Goal: Register for event/course

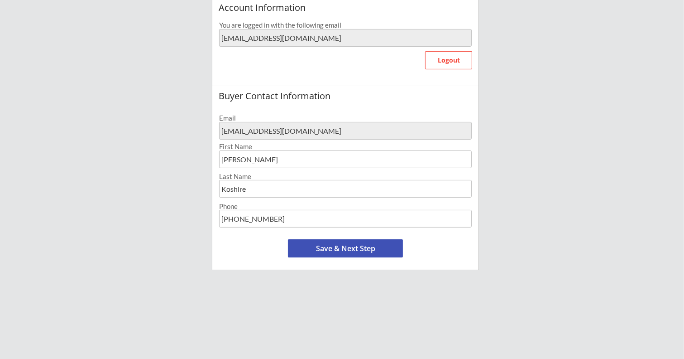
scroll to position [272, 0]
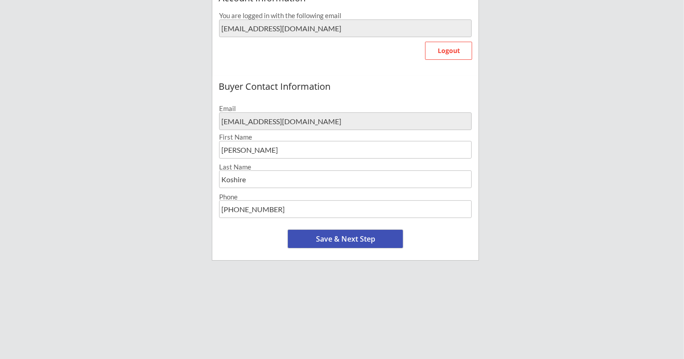
click at [349, 239] on button "Save & Next Step" at bounding box center [345, 239] width 115 height 18
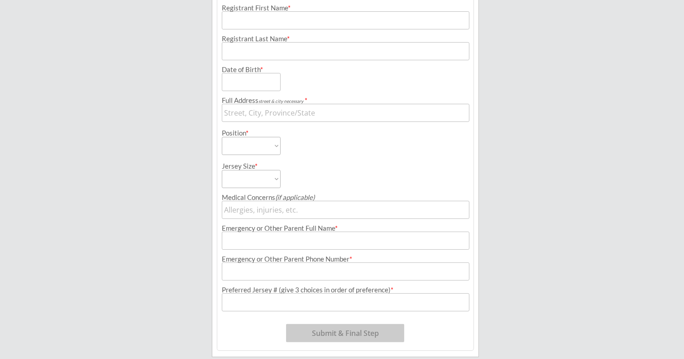
scroll to position [69, 0]
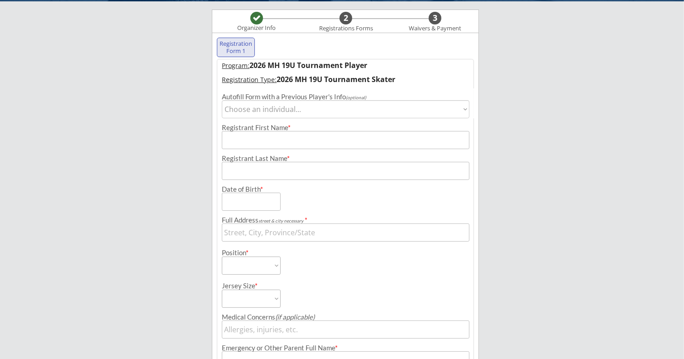
click at [425, 110] on select "Choose an individual... [PERSON_NAME]" at bounding box center [345, 109] width 247 height 18
select select ""1348695171700984260__LOOKUP__1687128673559x358850744047108100""
click at [222, 100] on select "Choose an individual... [PERSON_NAME]" at bounding box center [345, 109] width 247 height 18
type input "Ava"
type input "Koshire"
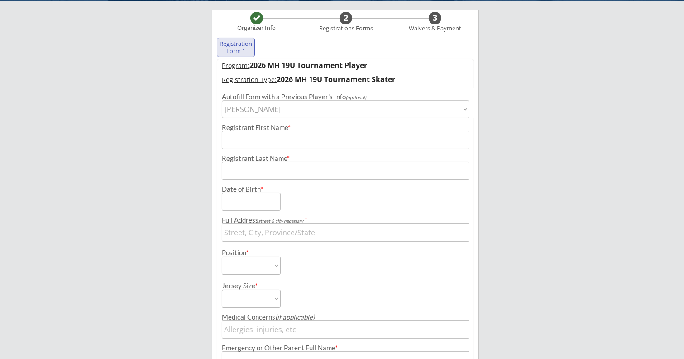
type input "[DATE]"
type input "[STREET_ADDRESS][PERSON_NAME]"
select select ""Defense""
type input "[PERSON_NAME]"
type input "[PHONE_NUMBER]"
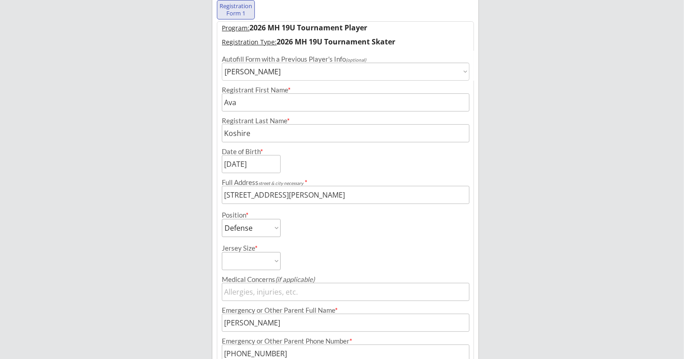
scroll to position [159, 0]
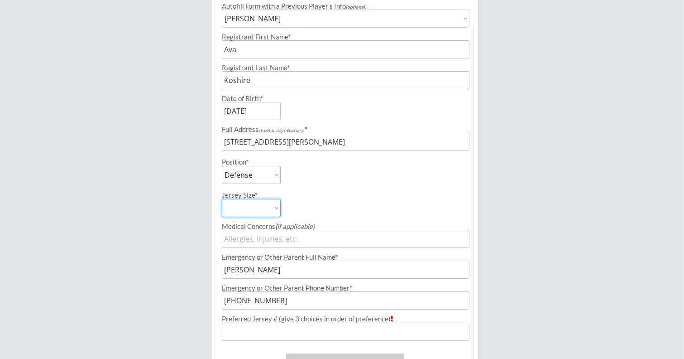
click at [278, 207] on select "Adult Small Adult Medium Adult Large Adult Goalie Cut" at bounding box center [251, 208] width 59 height 18
select select ""Adult Small""
click at [222, 199] on select "Adult Small Adult Medium Adult Large Adult Goalie Cut" at bounding box center [251, 208] width 59 height 18
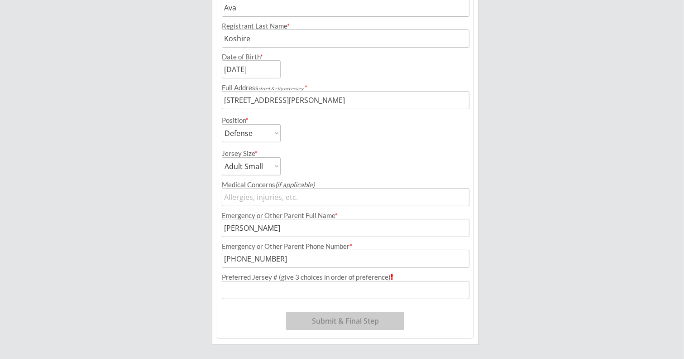
scroll to position [250, 0]
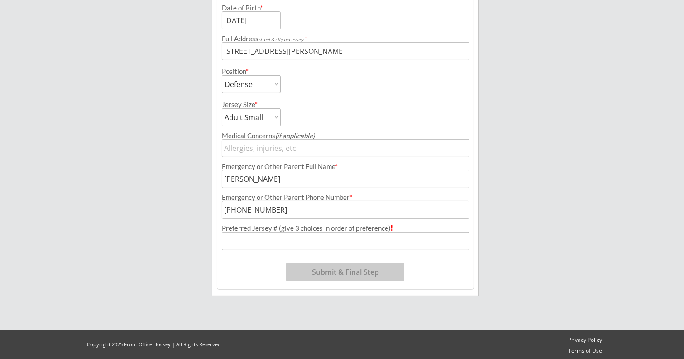
click at [341, 242] on input "input" at bounding box center [345, 241] width 247 height 18
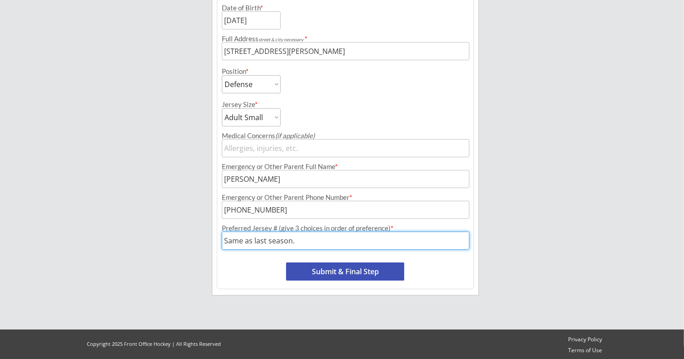
type input "Same as last season."
click at [371, 268] on button "Submit & Final Step" at bounding box center [345, 271] width 118 height 18
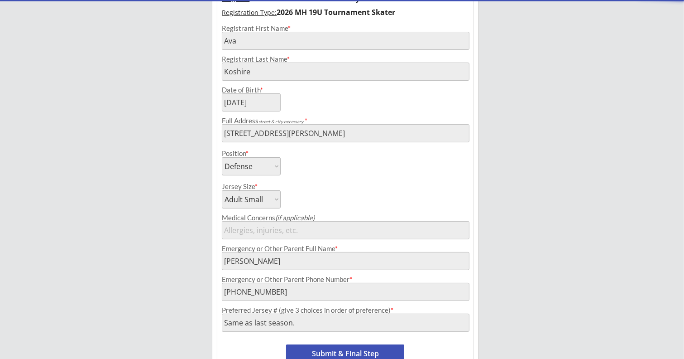
select select ""Yes, use this card""
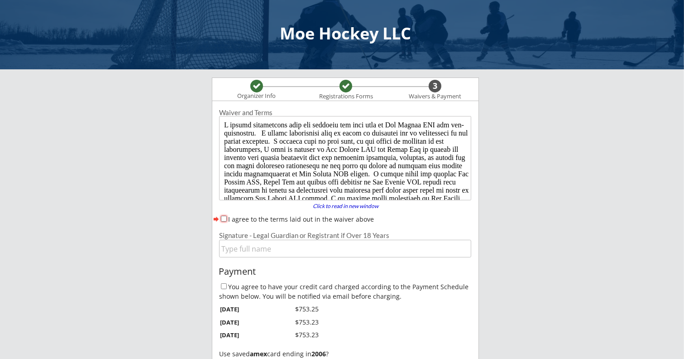
scroll to position [0, 0]
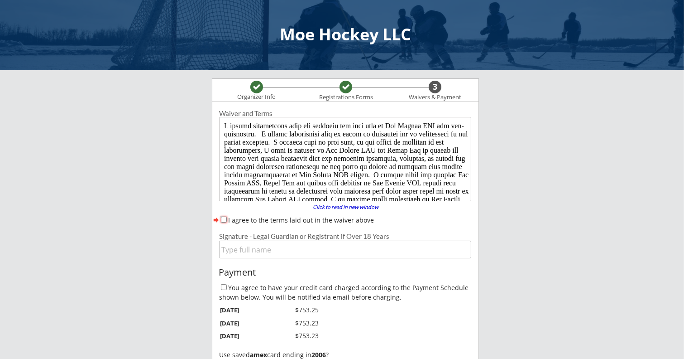
drag, startPoint x: 224, startPoint y: 219, endPoint x: 261, endPoint y: 227, distance: 37.6
click at [224, 219] on input "I agree to the terms laid out in the waiver above" at bounding box center [224, 219] width 6 height 6
checkbox input "true"
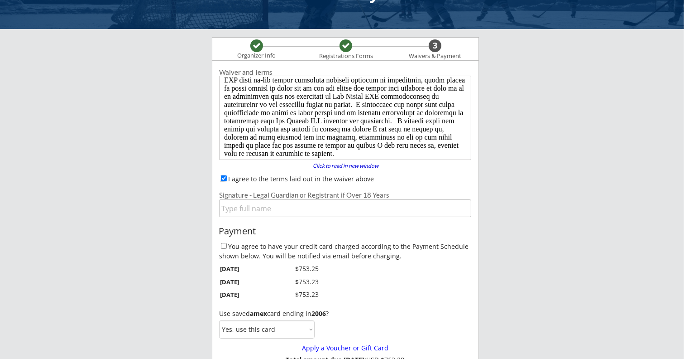
scroll to position [91, 0]
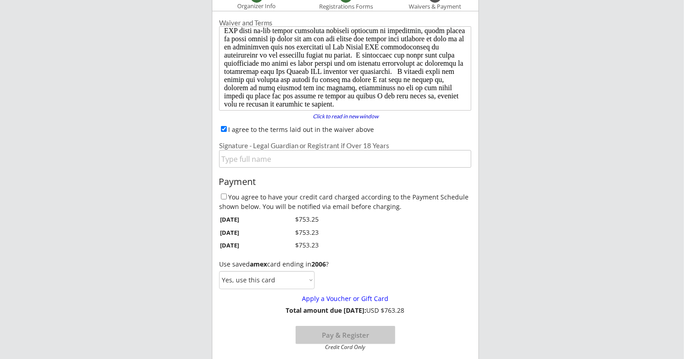
click at [230, 194] on label "You agree to have your credit card charged according to the Payment Schedule sh…" at bounding box center [344, 201] width 250 height 18
click at [221, 197] on input "You agree to have your credit card charged according to the Payment Schedule sh…" at bounding box center [224, 196] width 6 height 6
checkbox input "true"
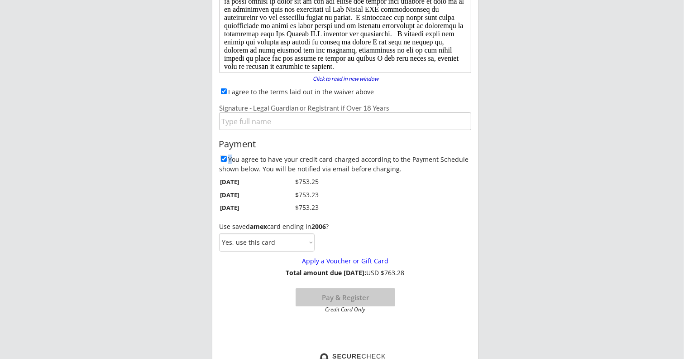
scroll to position [181, 0]
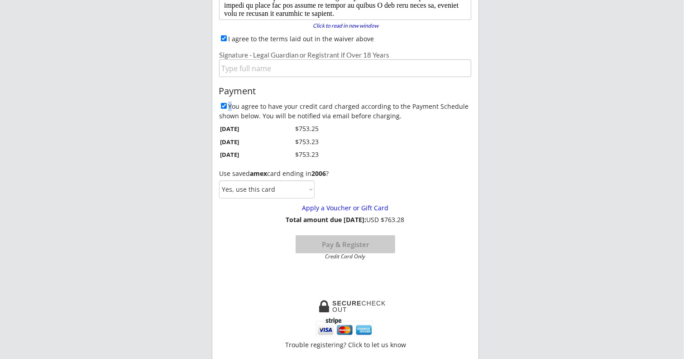
click at [310, 187] on select "Yes, use this card No, use a different card" at bounding box center [267, 189] width 96 height 18
click at [219, 180] on select "Yes, use this card No, use a different card" at bounding box center [267, 189] width 96 height 18
click at [342, 63] on input "input" at bounding box center [345, 68] width 252 height 18
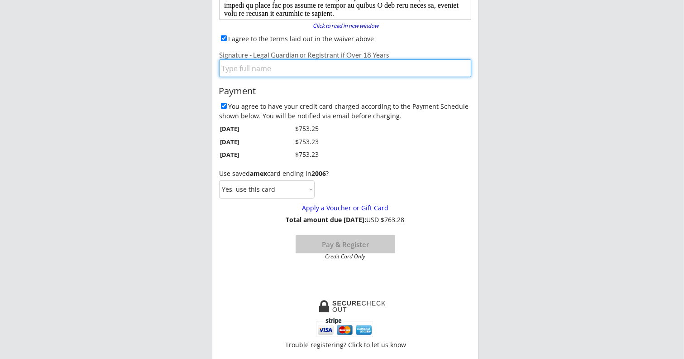
type input "[PERSON_NAME]"
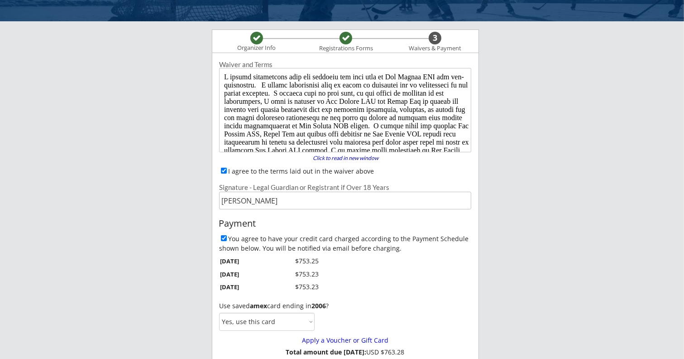
scroll to position [136, 0]
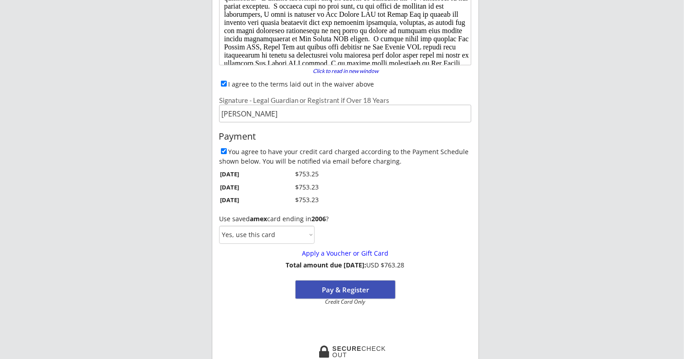
click at [366, 291] on button "Pay & Register" at bounding box center [346, 289] width 100 height 18
